Goal: Transaction & Acquisition: Purchase product/service

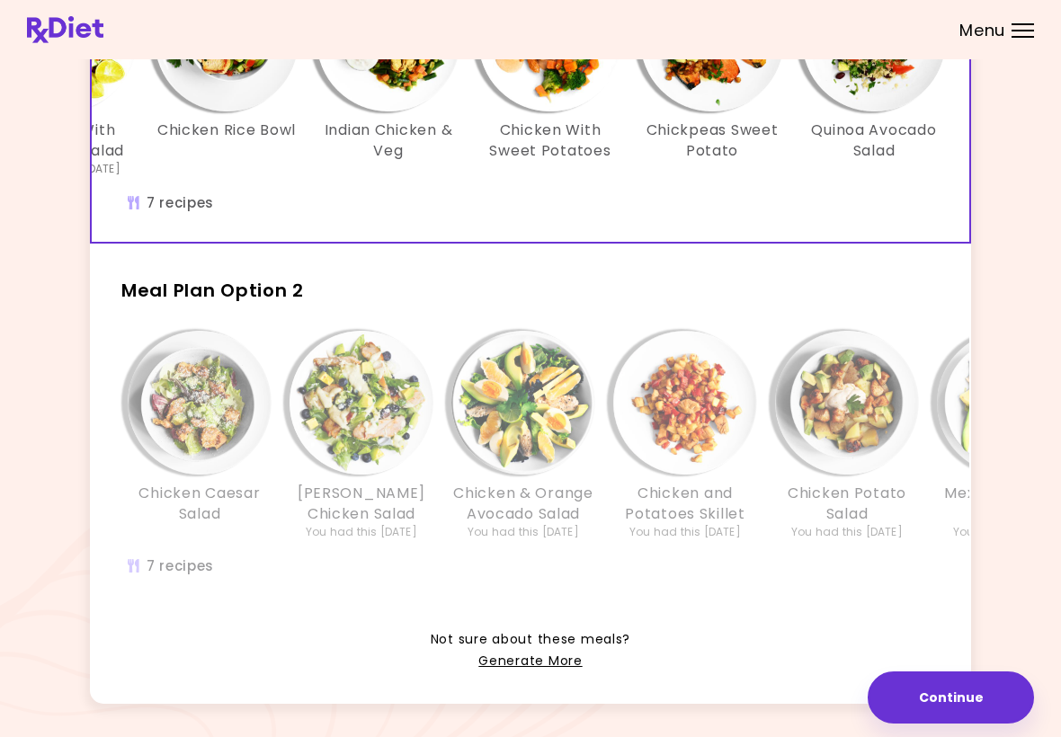
scroll to position [244, 0]
click at [650, 403] on img "Info - Chicken and Potatoes Skillet - Meal Plan Option 2" at bounding box center [685, 403] width 144 height 144
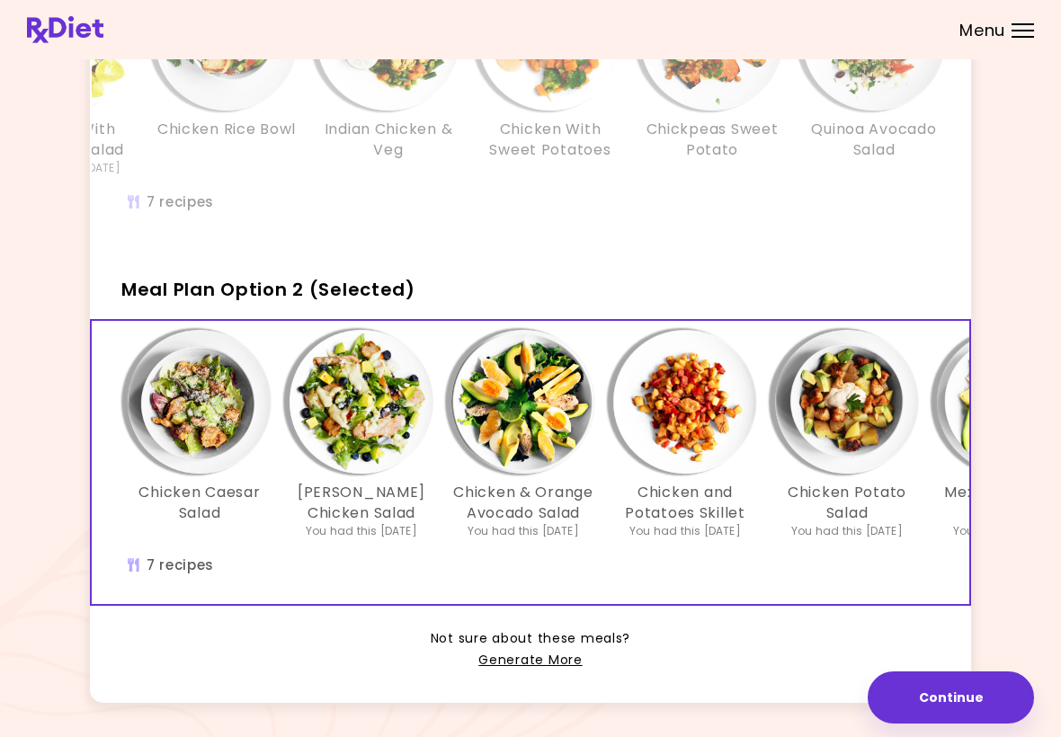
click at [320, 287] on span "Meal Plan Option 2 (Selected)" at bounding box center [268, 289] width 294 height 25
click at [736, 702] on button "Continue" at bounding box center [950, 697] width 166 height 52
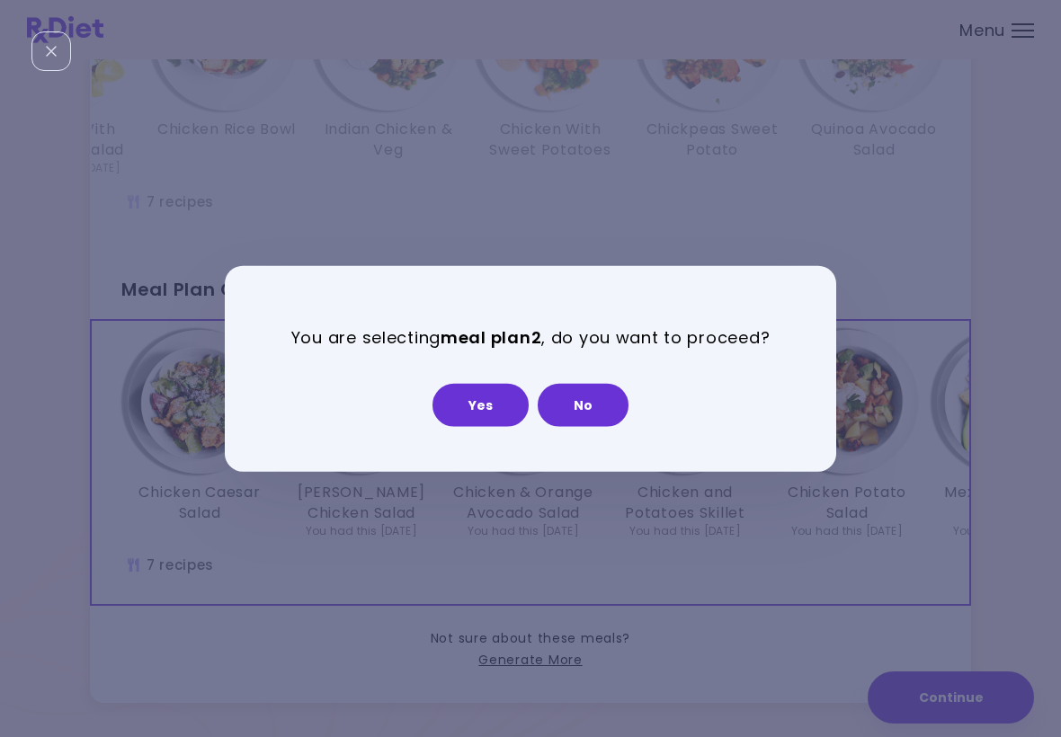
click at [493, 393] on button "Yes" at bounding box center [480, 404] width 96 height 43
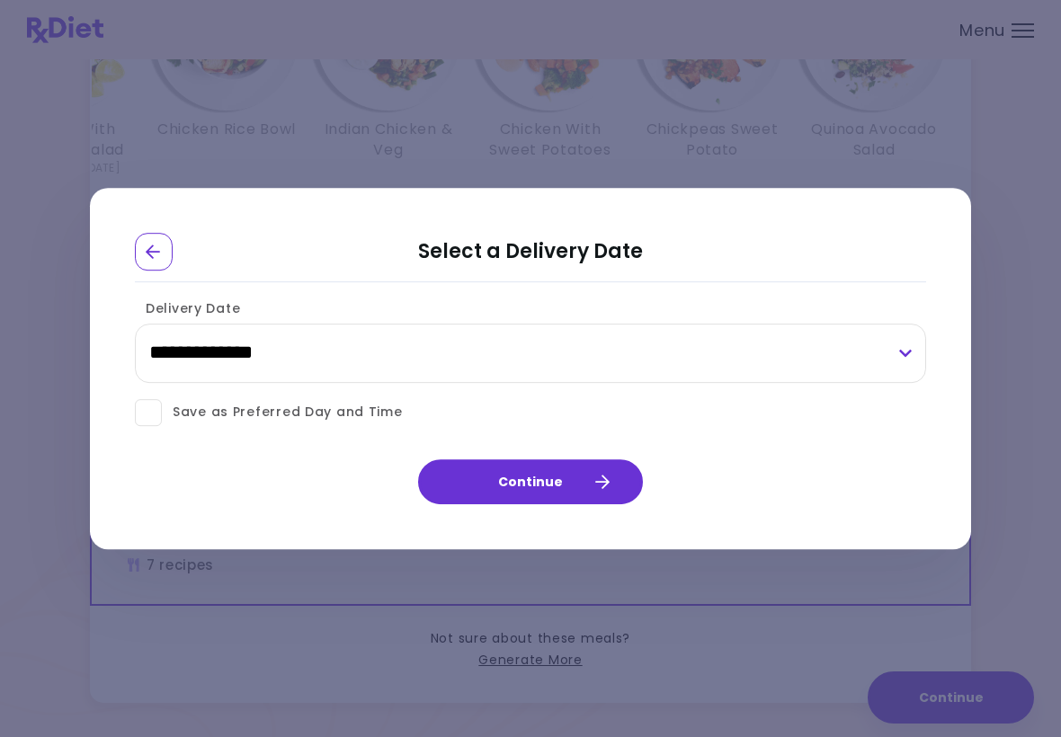
click at [542, 470] on button "Continue" at bounding box center [530, 481] width 225 height 45
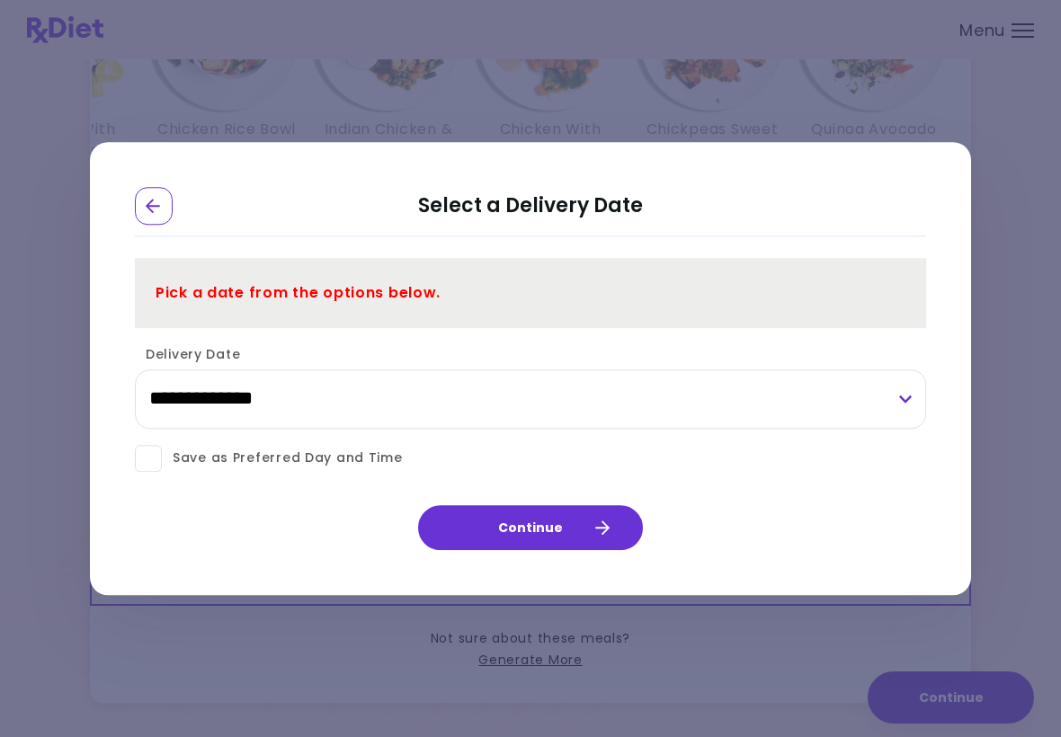
click at [345, 335] on div "**********" at bounding box center [530, 365] width 791 height 259
click at [210, 351] on label "Delivery Date" at bounding box center [187, 354] width 105 height 18
click at [210, 369] on select "**********" at bounding box center [530, 398] width 791 height 59
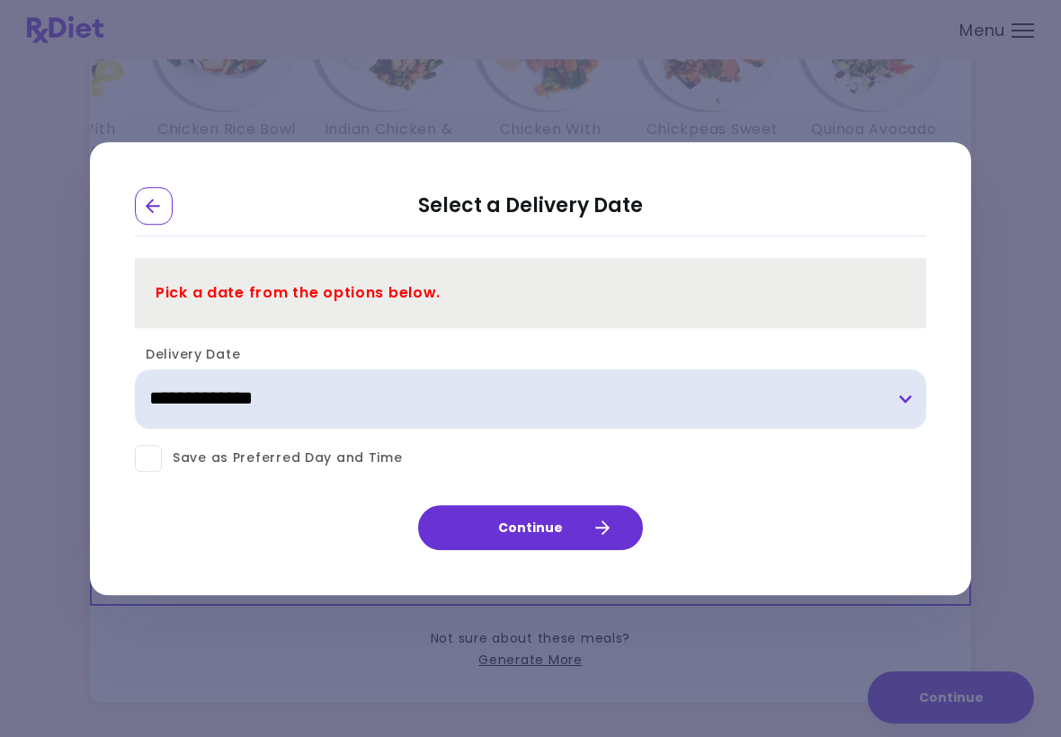
select select "**********"
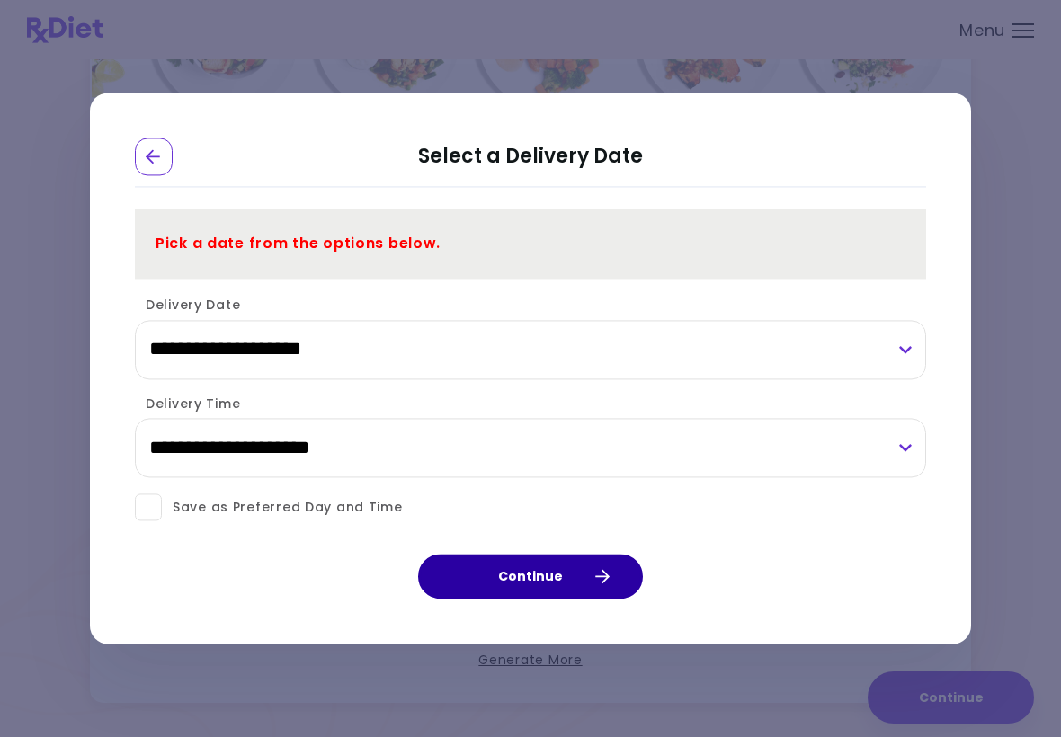
click at [559, 563] on button "Continue" at bounding box center [530, 577] width 225 height 45
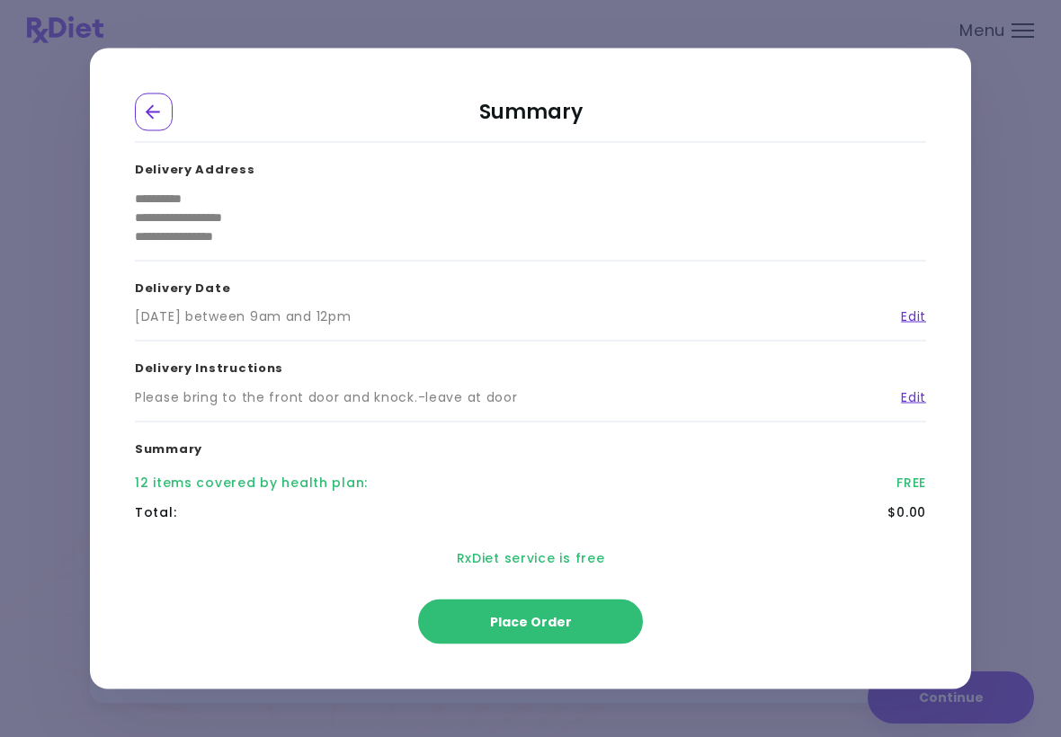
click at [551, 621] on span "Place Order" at bounding box center [531, 622] width 82 height 18
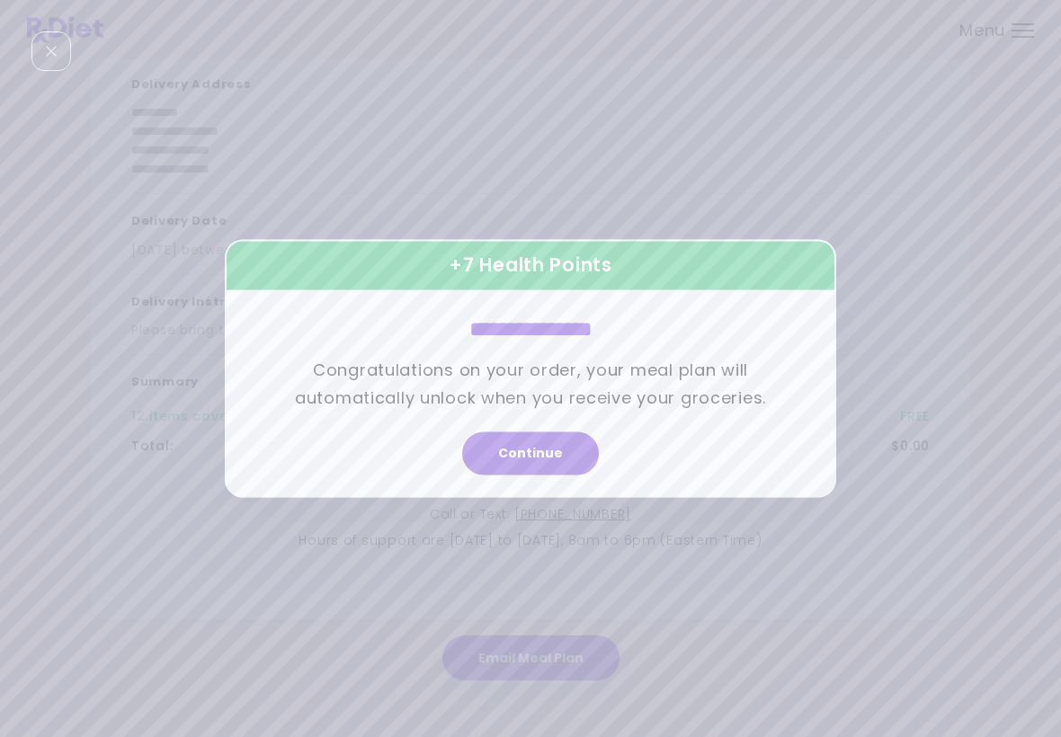
click at [545, 443] on button "Continue" at bounding box center [530, 453] width 137 height 43
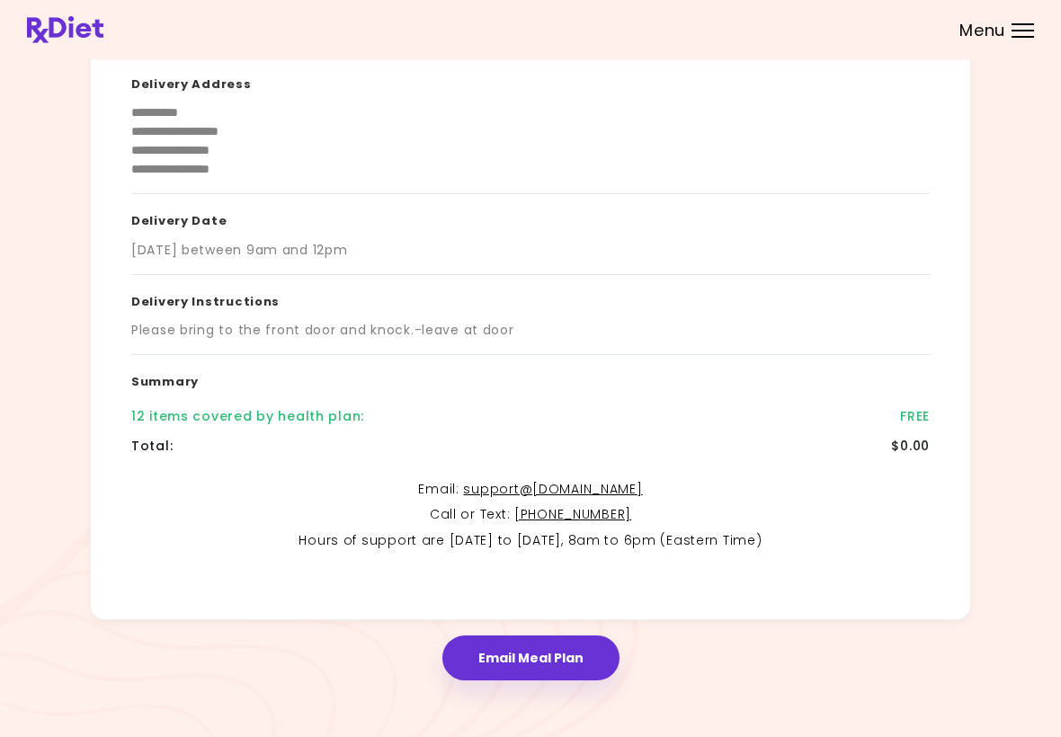
click at [543, 647] on button "Email Meal Plan" at bounding box center [530, 658] width 177 height 45
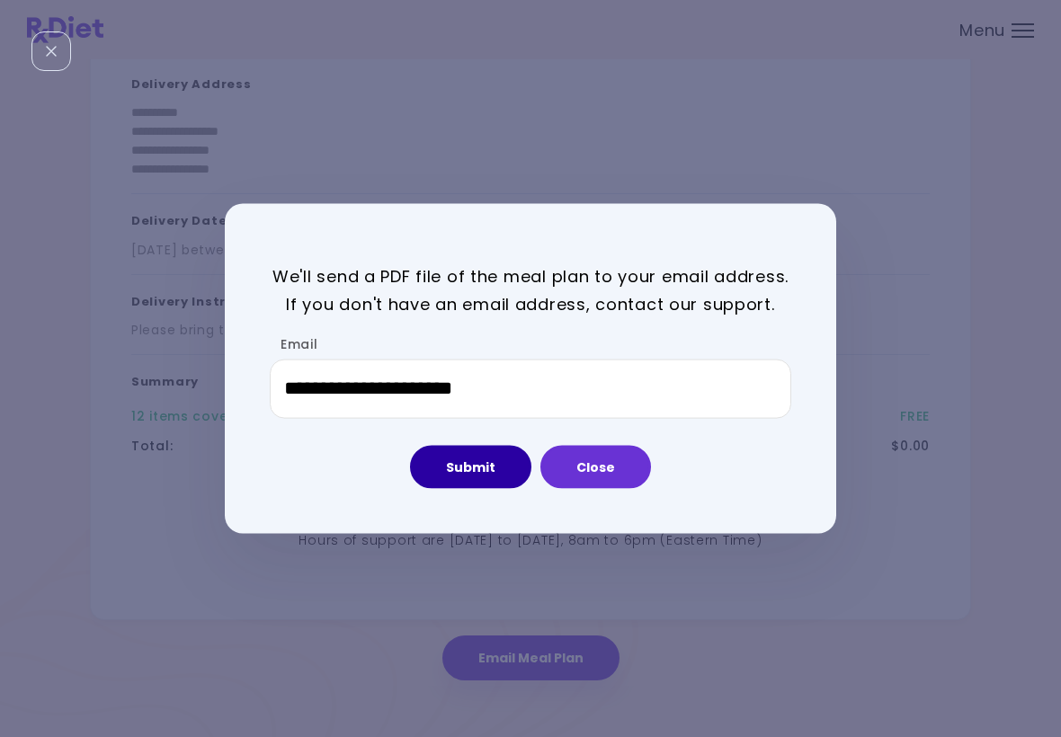
click at [475, 467] on button "Submit" at bounding box center [470, 466] width 121 height 43
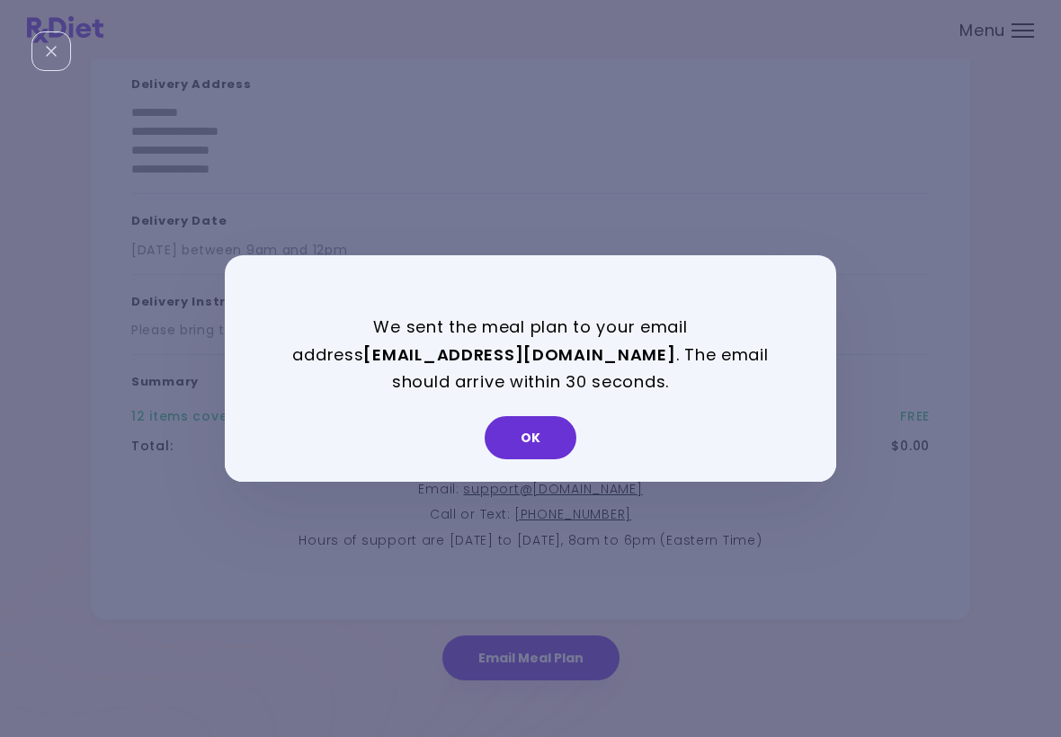
click at [549, 444] on button "OK" at bounding box center [530, 437] width 92 height 43
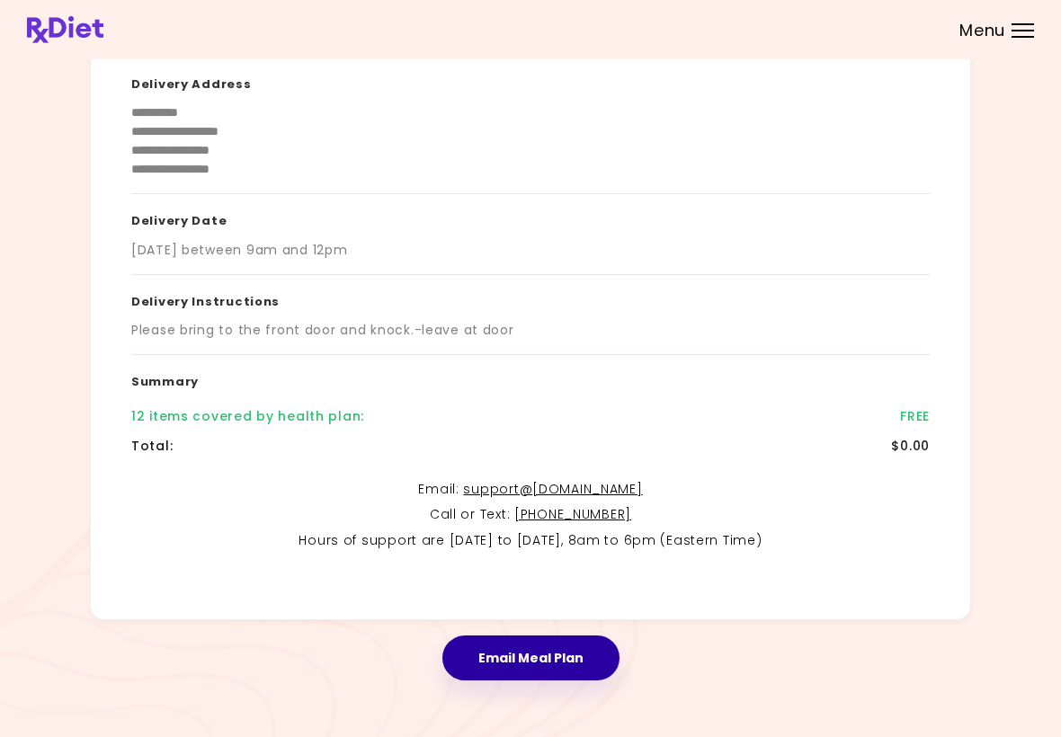
click at [535, 653] on button "Email Meal Plan" at bounding box center [530, 658] width 177 height 45
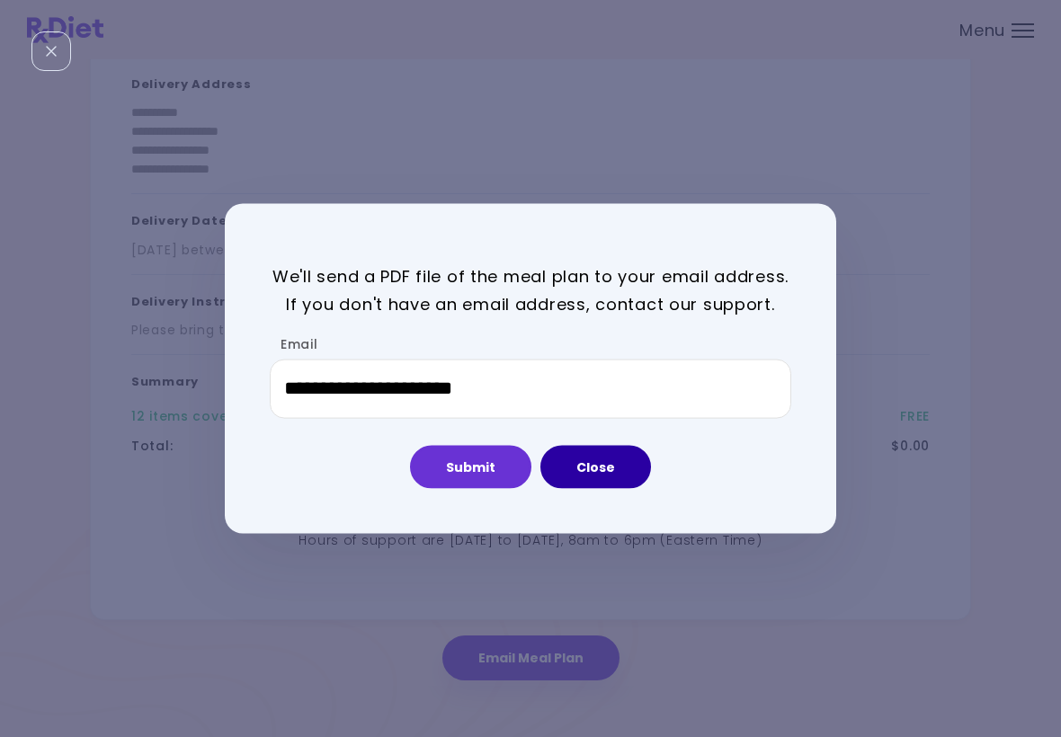
click at [604, 467] on button "Close" at bounding box center [595, 466] width 111 height 43
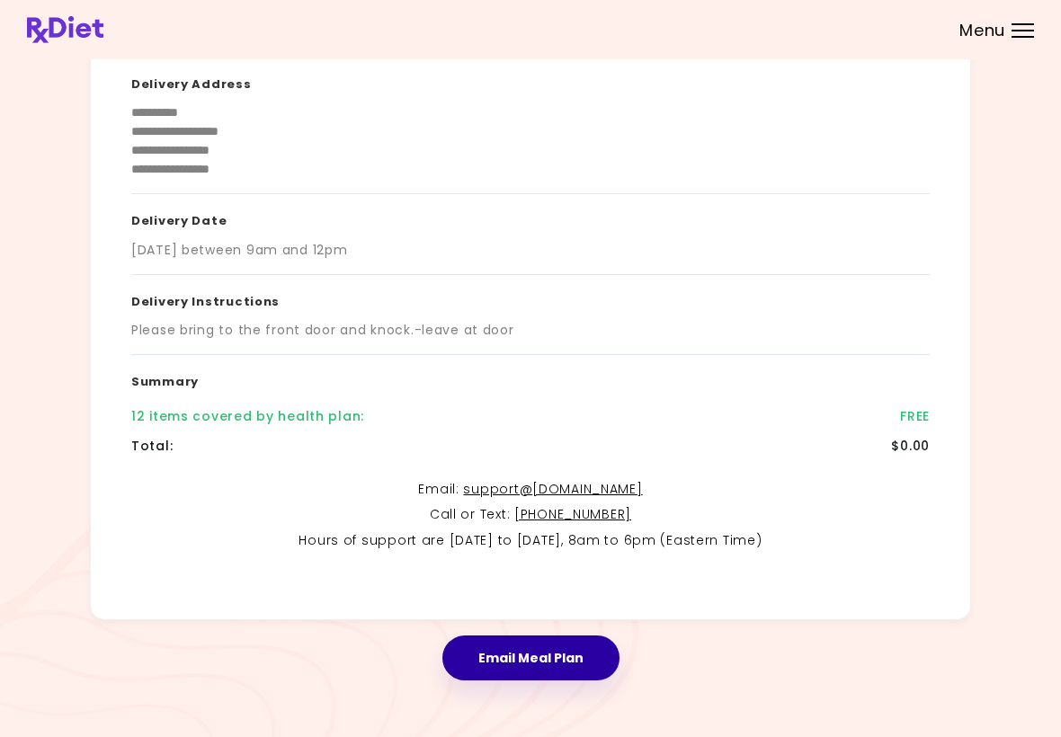
click at [552, 646] on button "Email Meal Plan" at bounding box center [530, 658] width 177 height 45
